Goal: Information Seeking & Learning: Learn about a topic

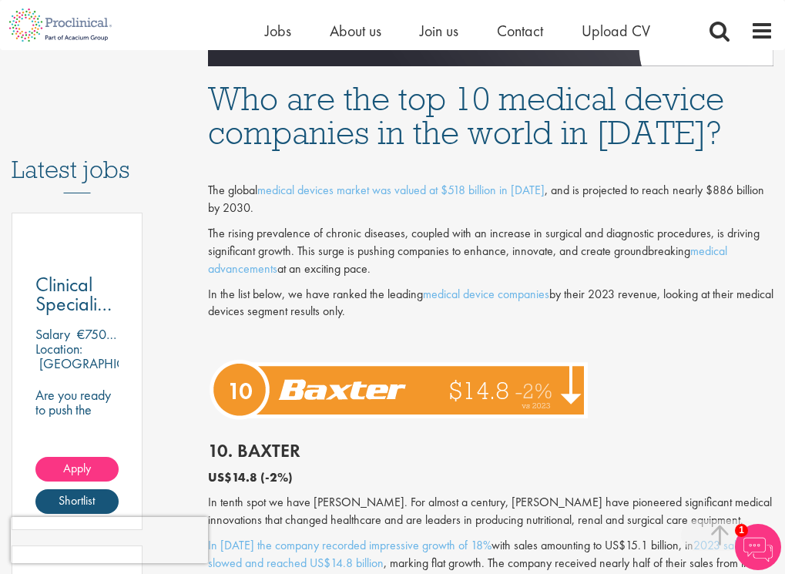
scroll to position [770, 0]
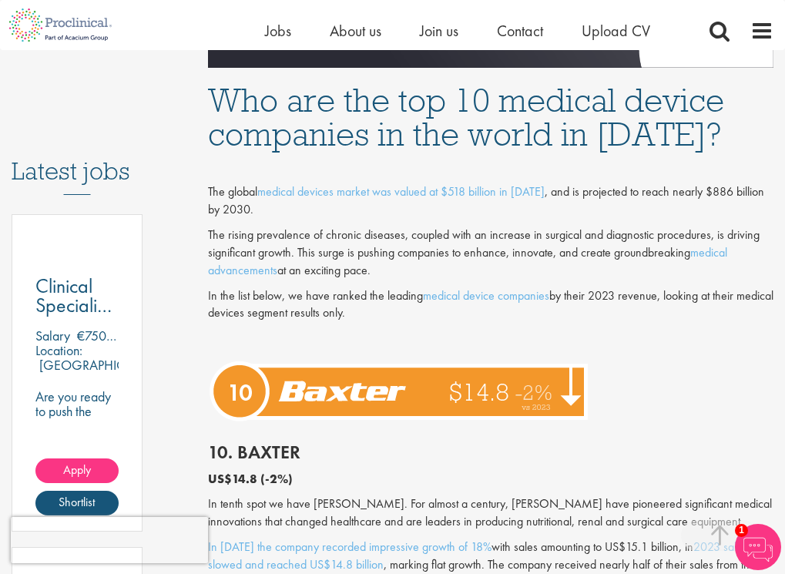
click at [431, 390] on img at bounding box center [401, 391] width 386 height 72
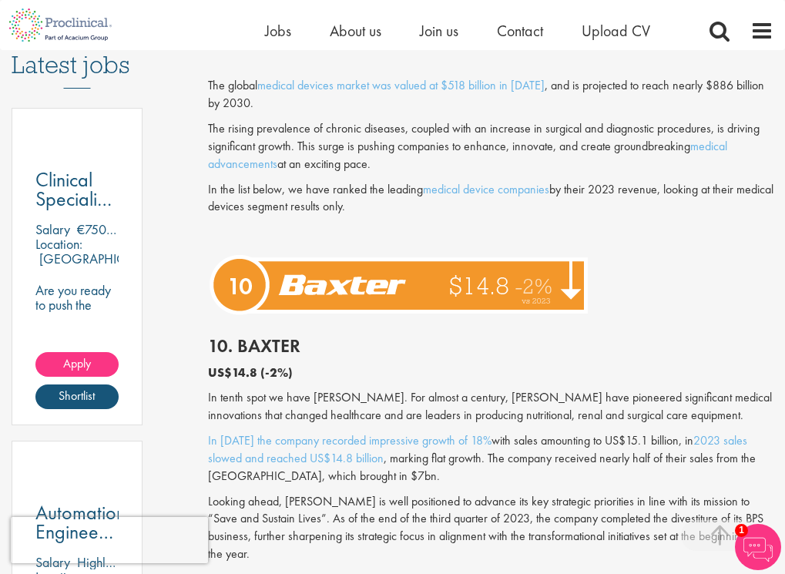
scroll to position [924, 0]
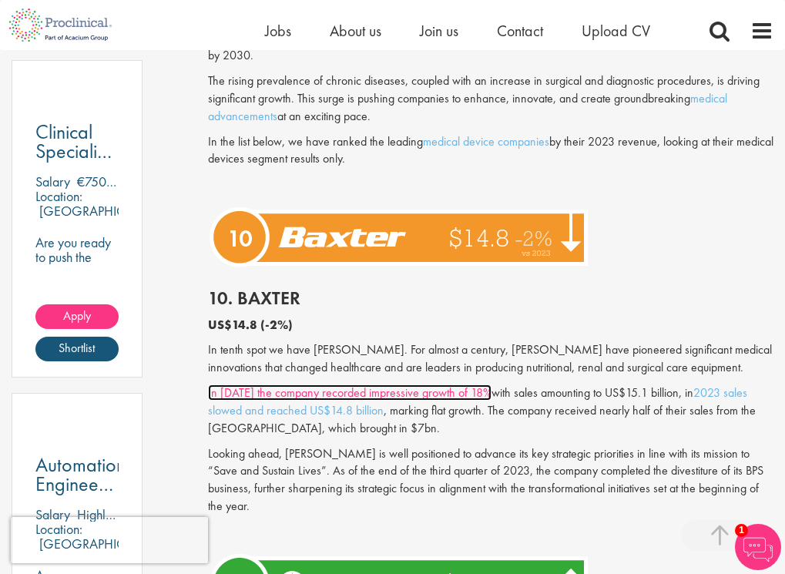
click at [313, 396] on link "In 2022 the company recorded impressive growth of 18%" at bounding box center [349, 392] width 283 height 16
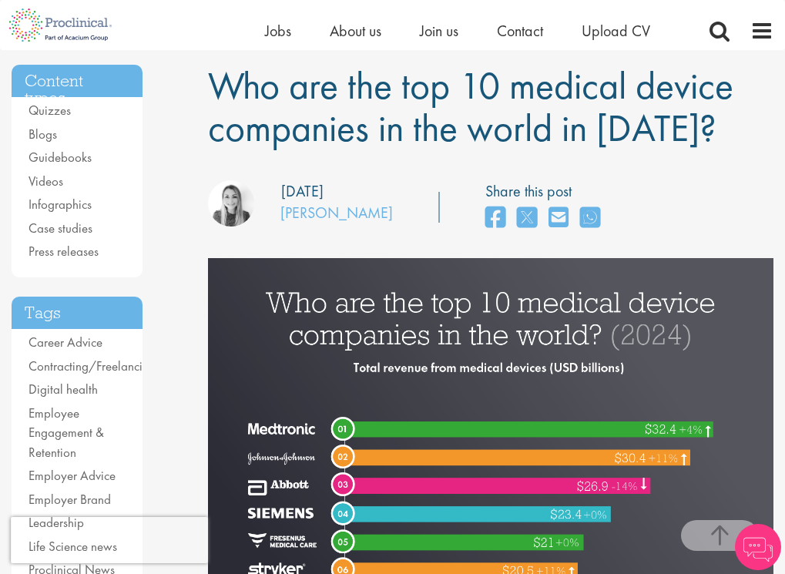
scroll to position [385, 0]
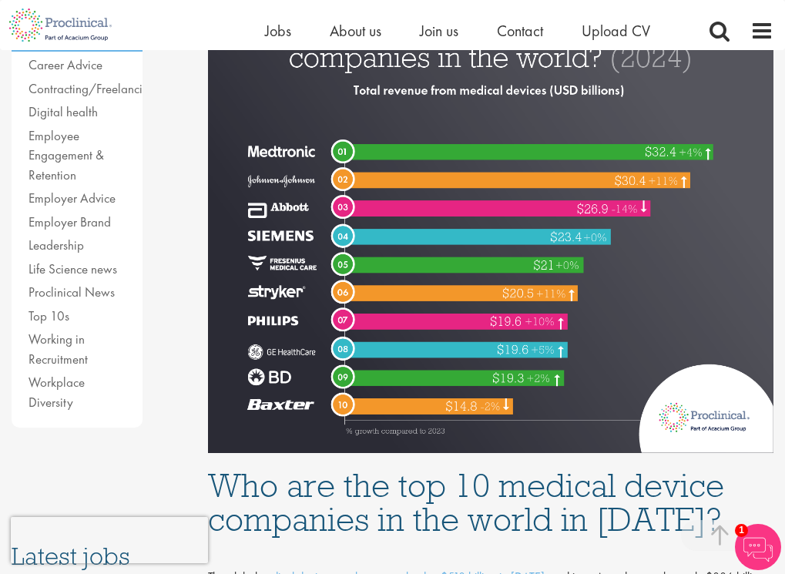
click at [385, 302] on img at bounding box center [490, 217] width 565 height 472
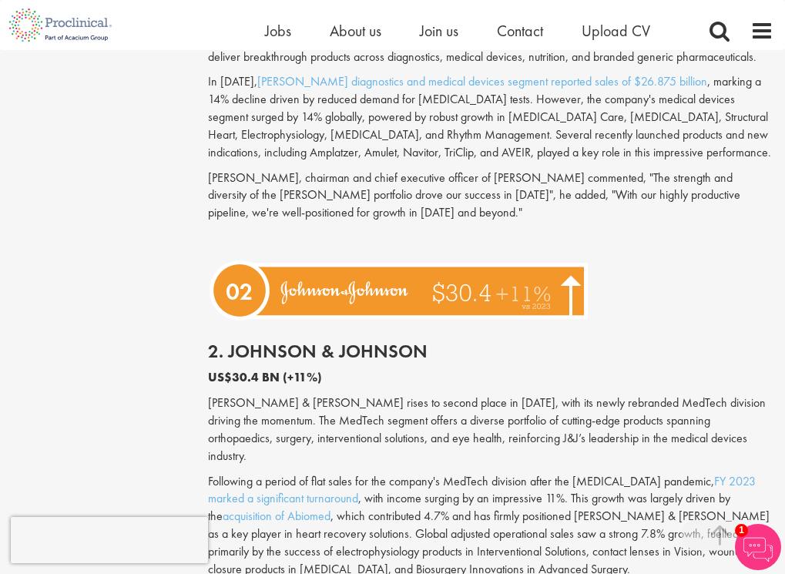
scroll to position [4159, 0]
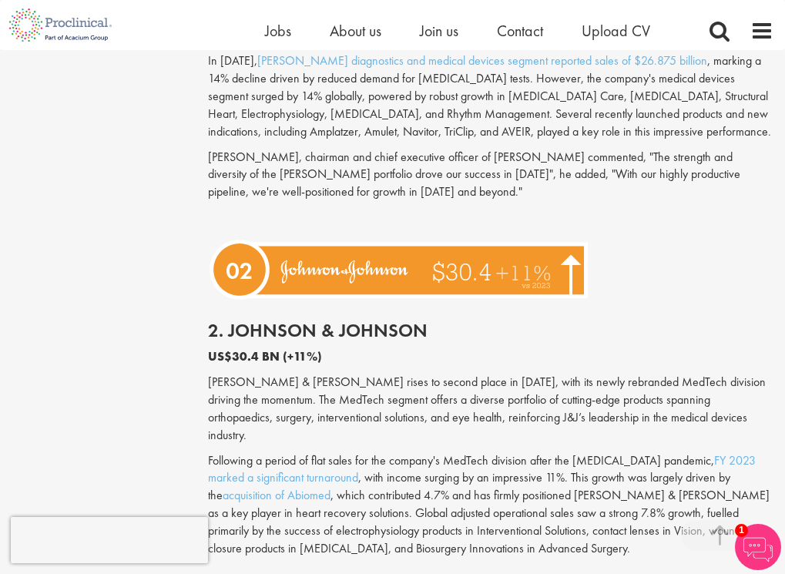
click at [397, 254] on img at bounding box center [401, 269] width 386 height 71
click at [402, 239] on img at bounding box center [401, 269] width 386 height 71
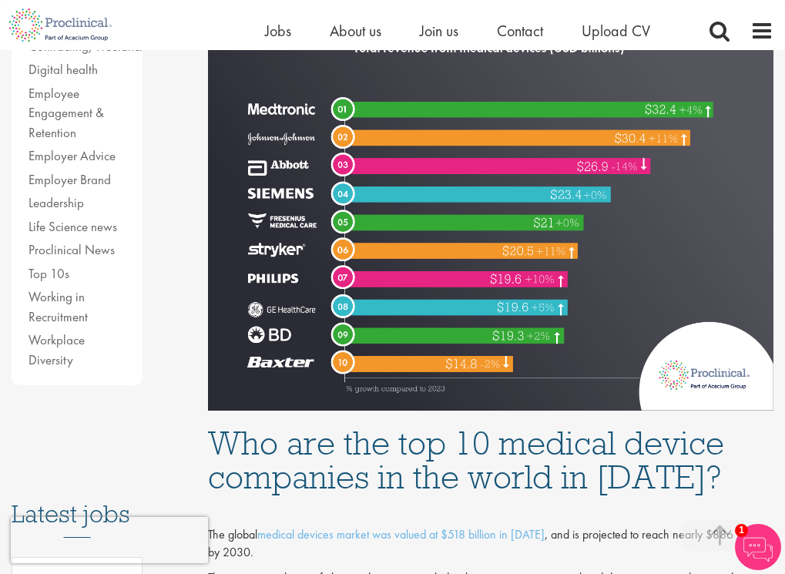
scroll to position [462, 0]
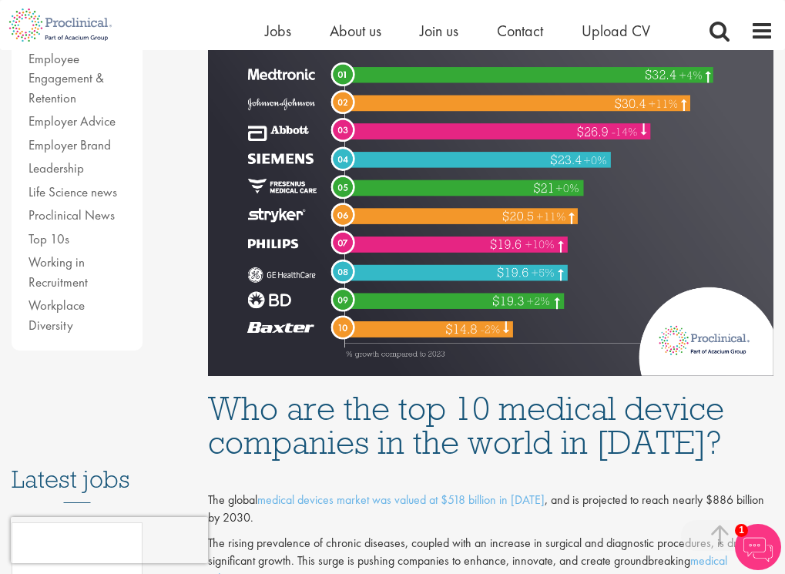
click at [65, 247] on li "Top 10s" at bounding box center [76, 240] width 97 height 20
click at [65, 244] on link "Top 10s" at bounding box center [48, 238] width 41 height 17
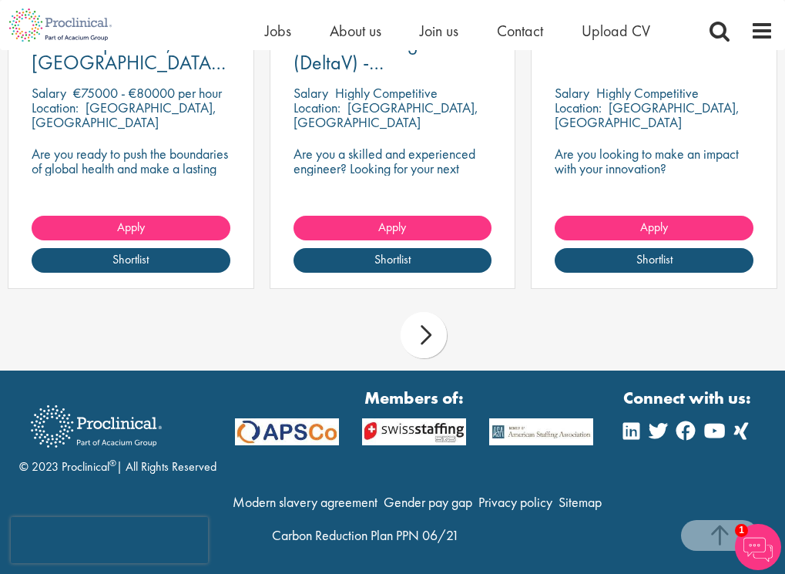
scroll to position [2411, 0]
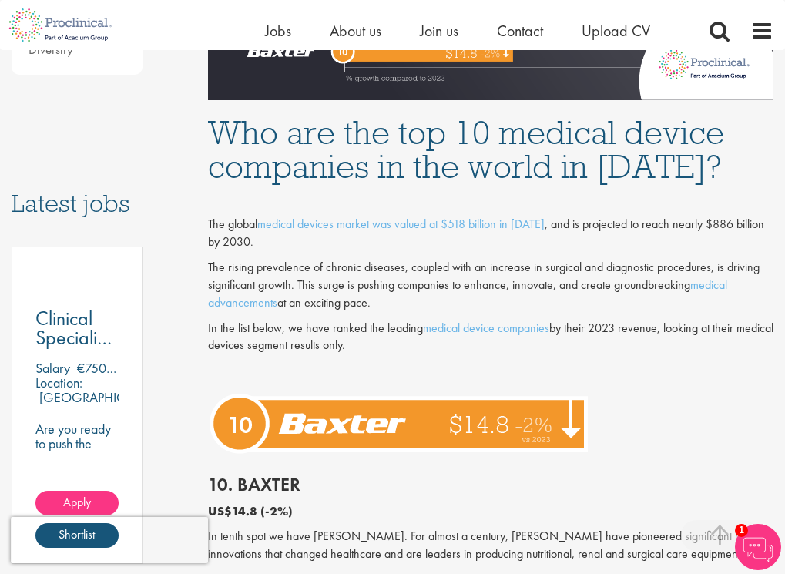
scroll to position [770, 0]
